Goal: Find specific page/section: Find specific page/section

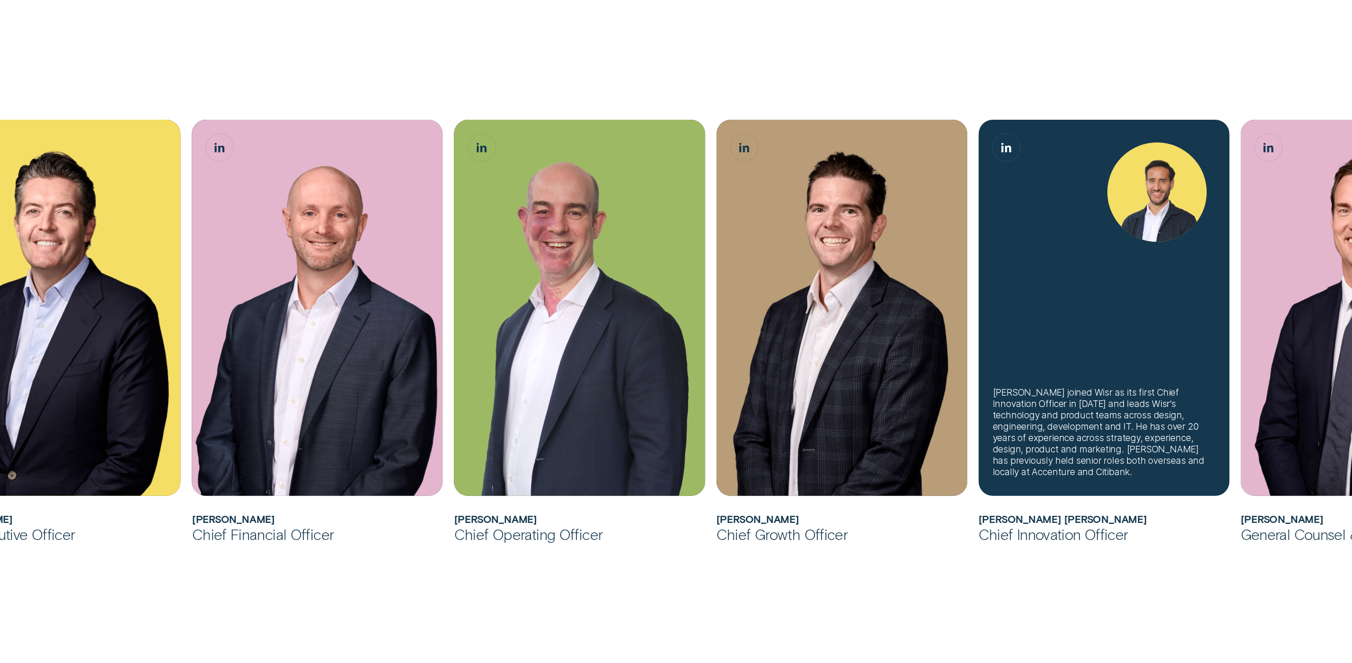
scroll to position [496, 0]
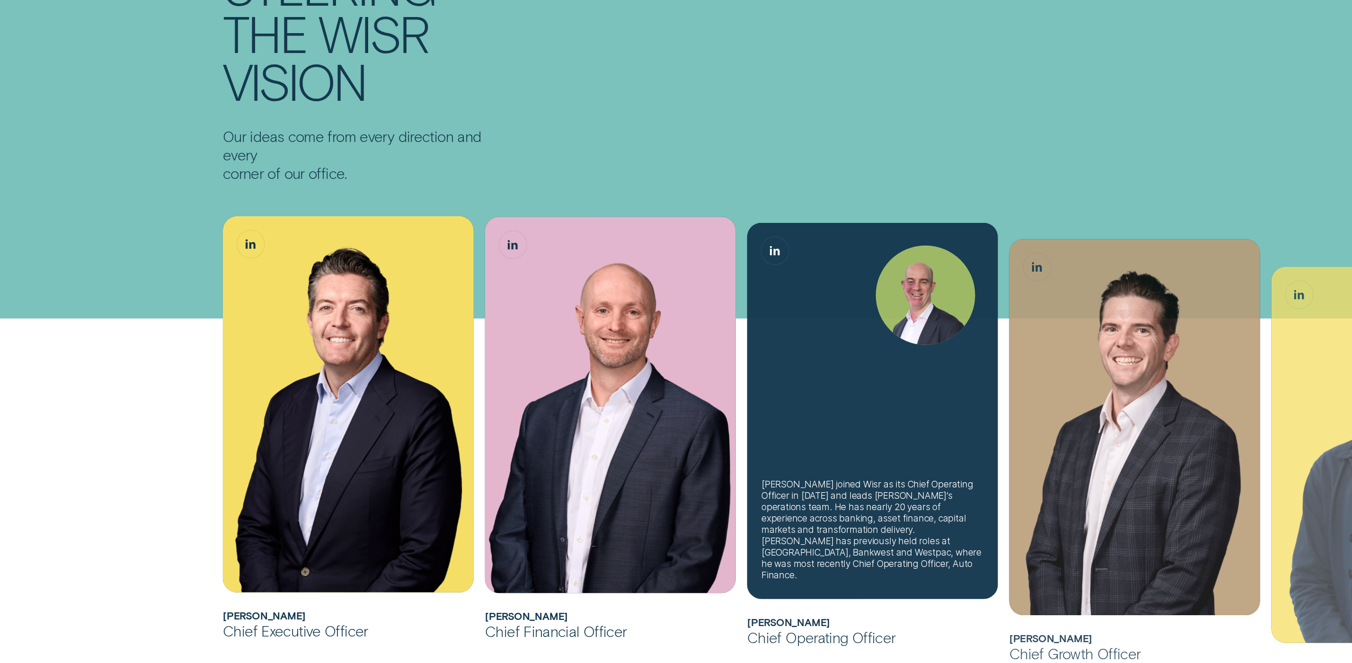
scroll to position [403, 0]
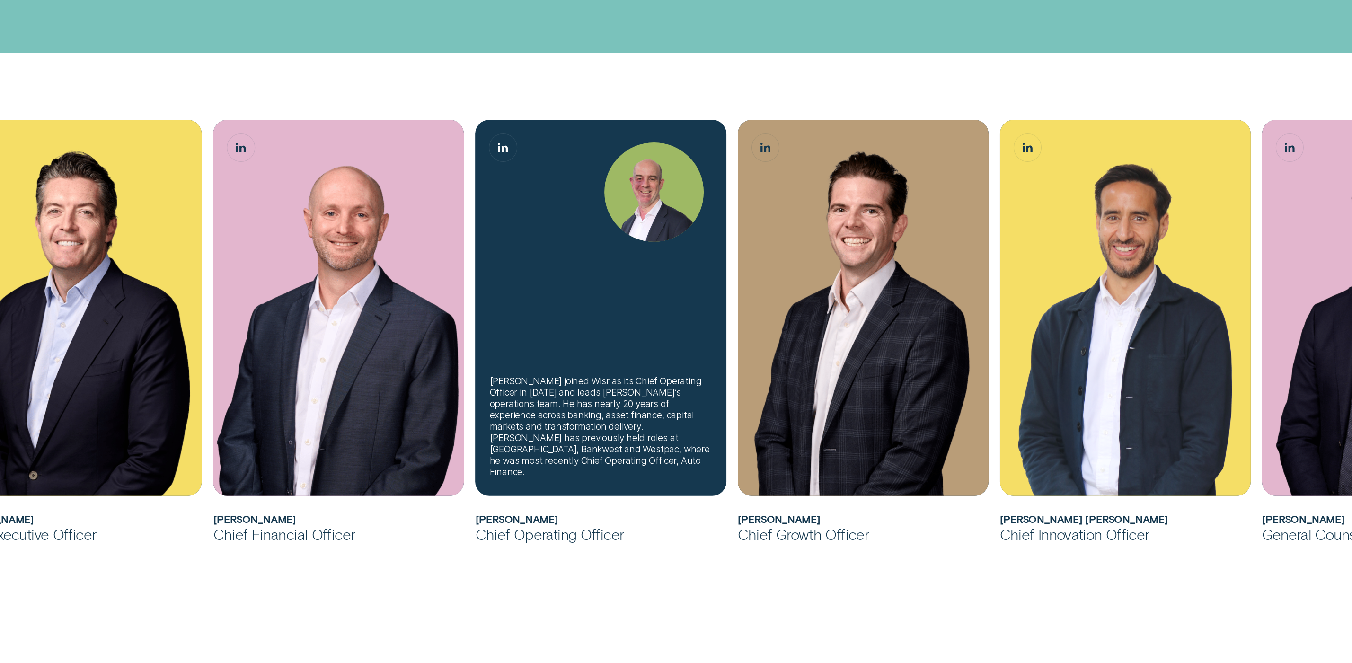
click at [635, 223] on img "Sam Harding, Chief Operating Officer" at bounding box center [654, 191] width 99 height 99
click at [499, 146] on icon "Sam Harding, Chief Operating Officer LinkedIn button" at bounding box center [499, 147] width 2 height 9
click at [596, 415] on div "[PERSON_NAME] joined Wisr as its Chief Operating Officer in [DATE] and leads [P…" at bounding box center [601, 426] width 222 height 102
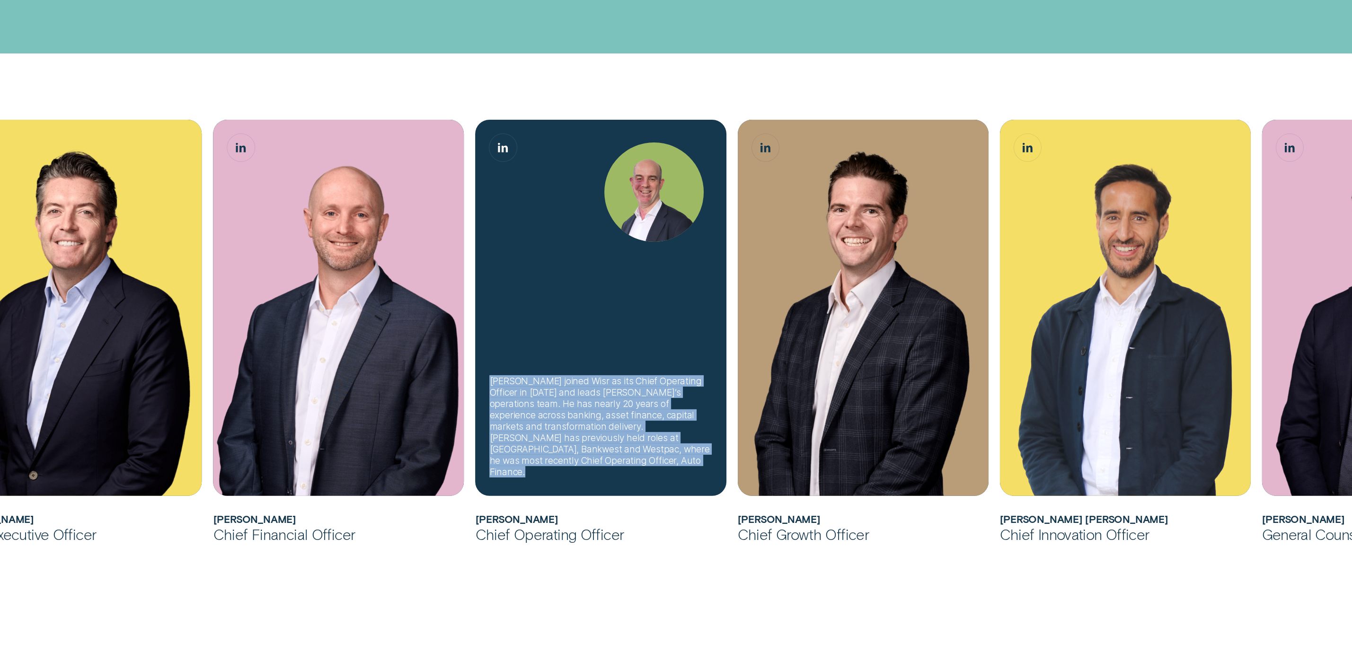
click at [596, 415] on div "[PERSON_NAME] joined Wisr as its Chief Operating Officer in [DATE] and leads [P…" at bounding box center [601, 426] width 222 height 102
copy div "[PERSON_NAME] joined Wisr as its Chief Operating Officer in [DATE] and leads [P…"
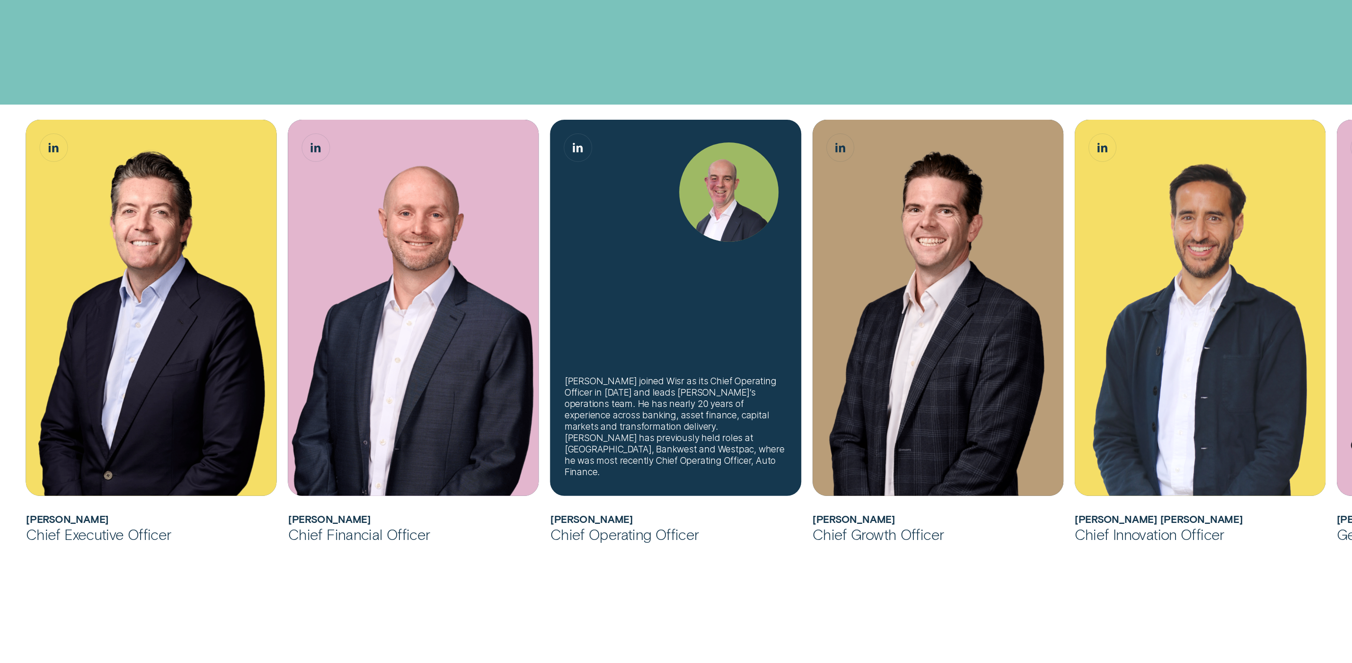
scroll to position [815, 0]
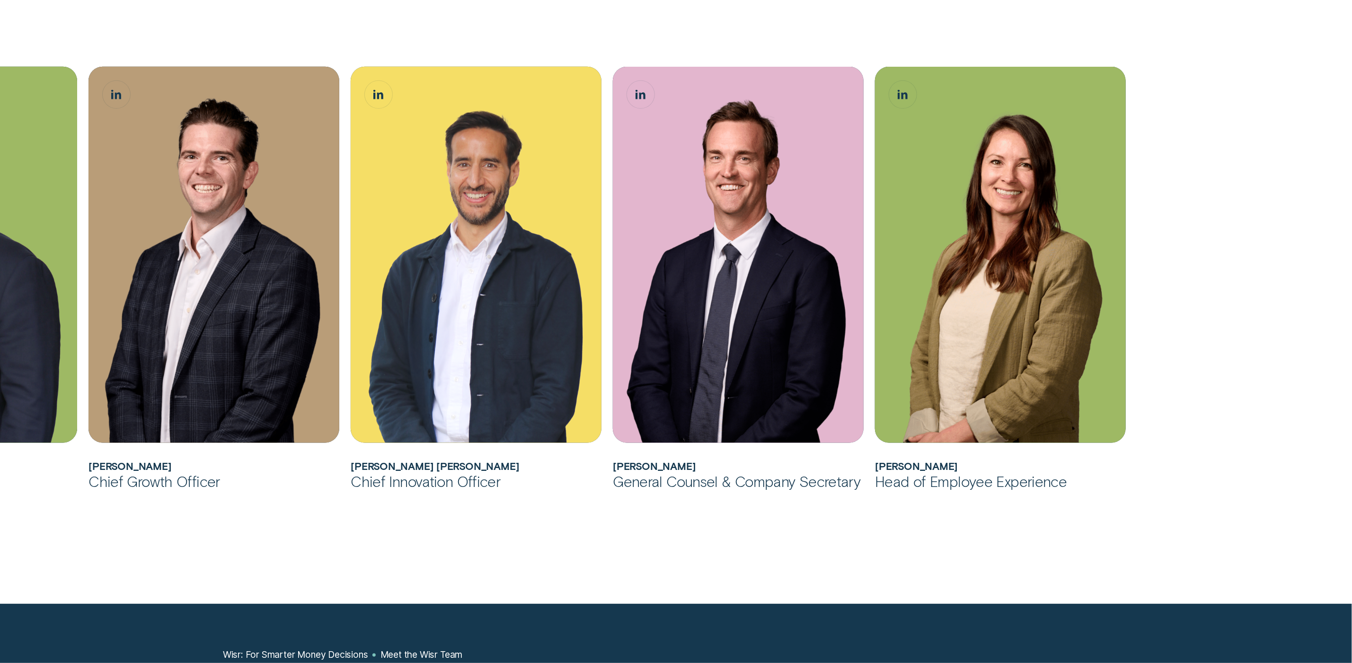
scroll to position [880, 0]
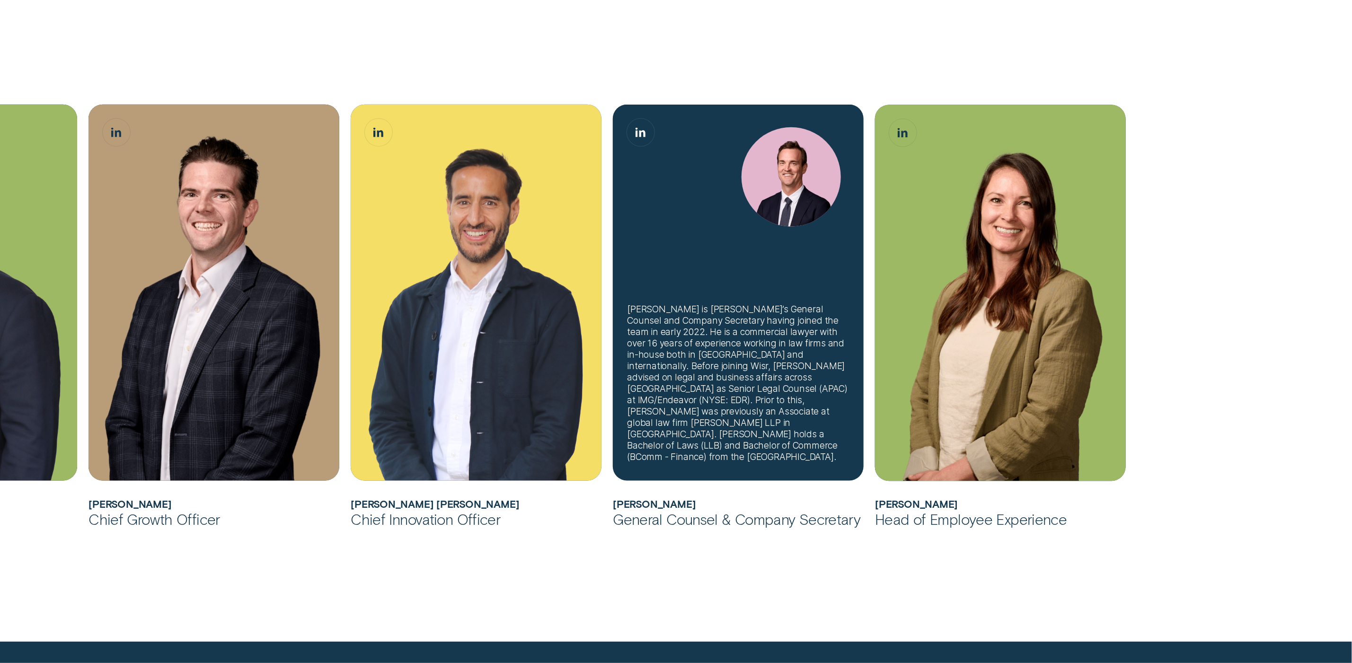
scroll to position [853, 0]
